Goal: Leave review/rating

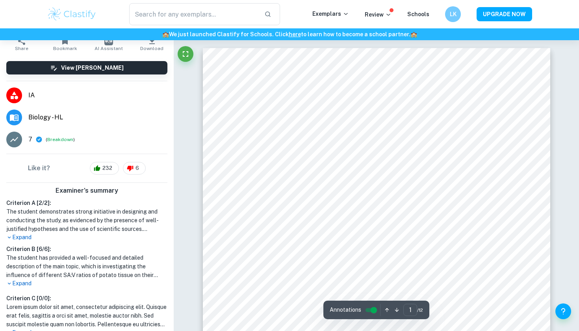
scroll to position [107, 0]
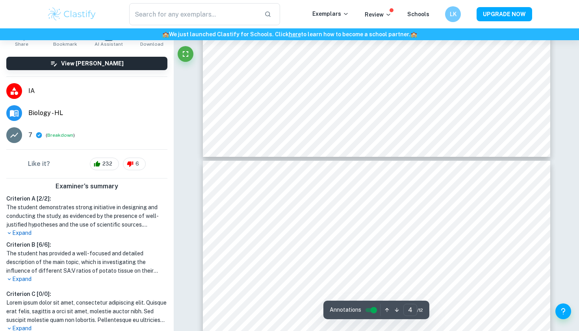
type input "3"
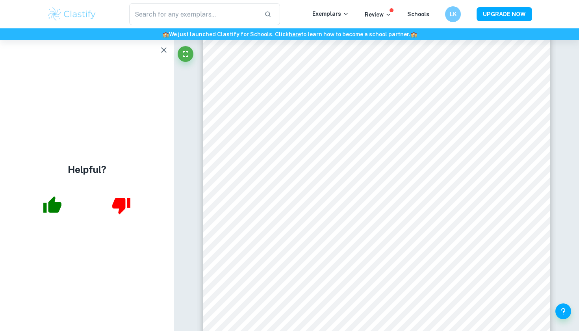
scroll to position [0, 0]
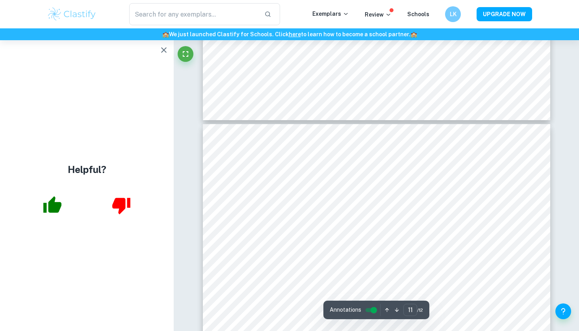
scroll to position [4605, 0]
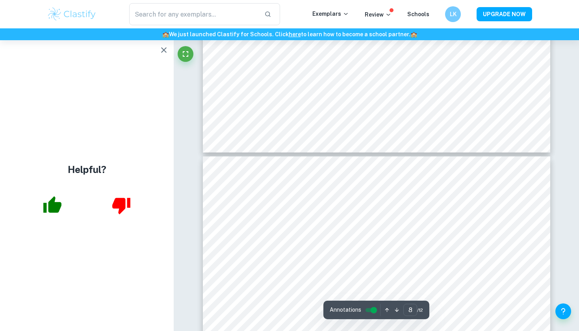
type input "7"
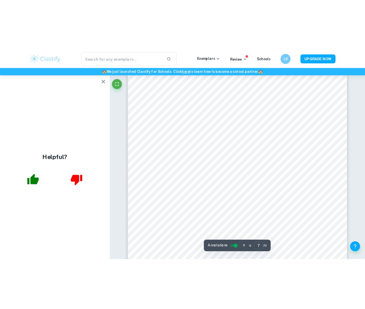
scroll to position [2888, 0]
